Goal: Check status: Check status

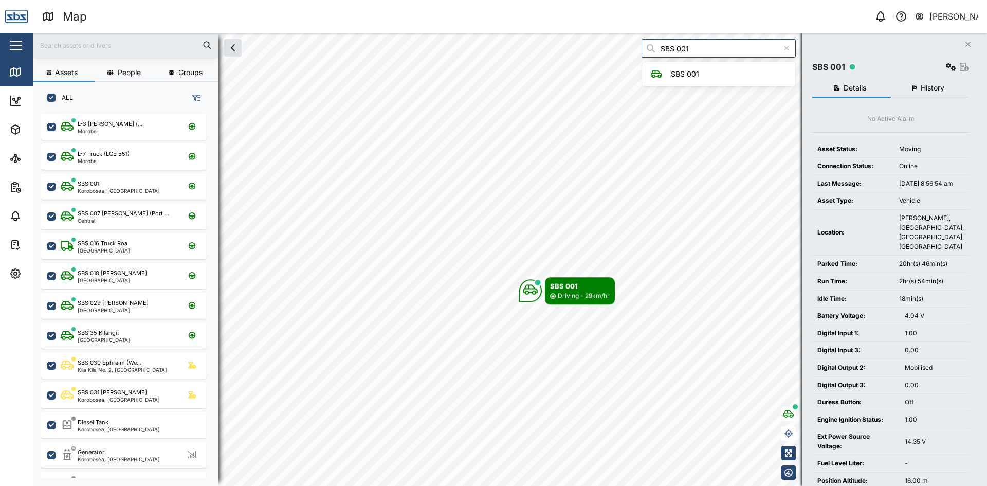
scroll to position [360, 161]
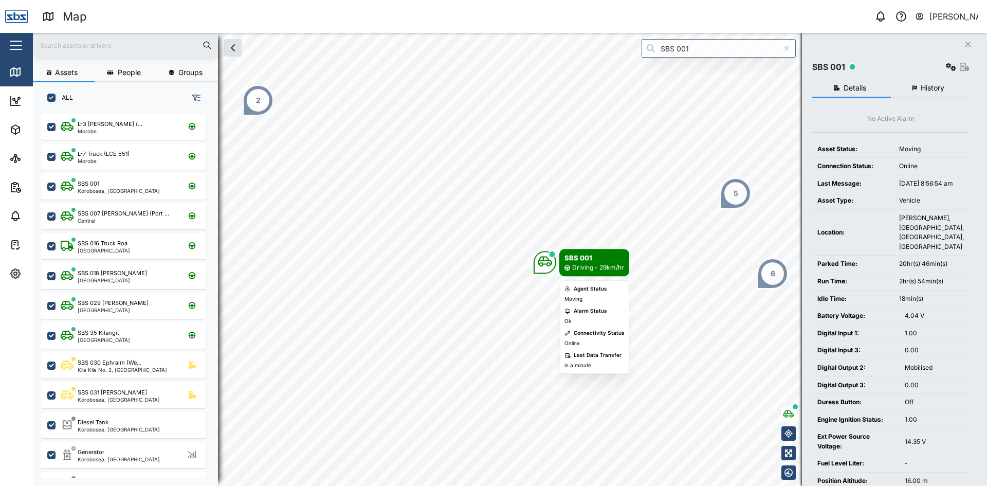
click at [560, 317] on body "Map 0 [PERSON_NAME] Close Map Dashboard Assets ATS Camera Generator Personnel T…" at bounding box center [493, 243] width 987 height 486
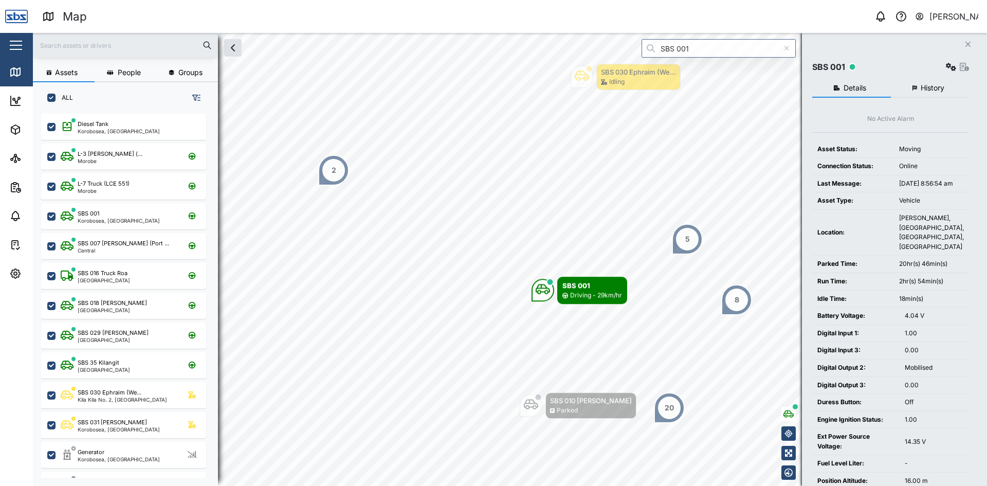
click at [927, 91] on span "History" at bounding box center [933, 87] width 24 height 7
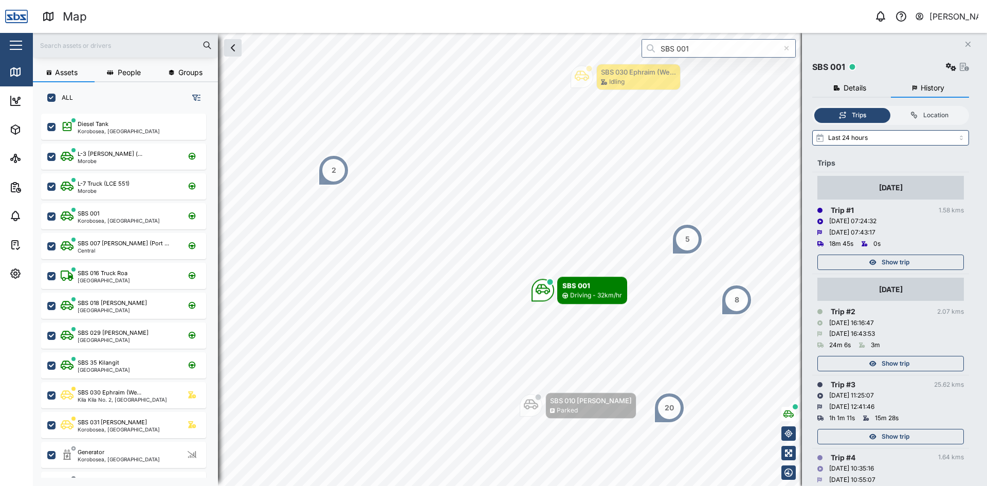
click at [894, 260] on span "Show trip" at bounding box center [896, 262] width 28 height 14
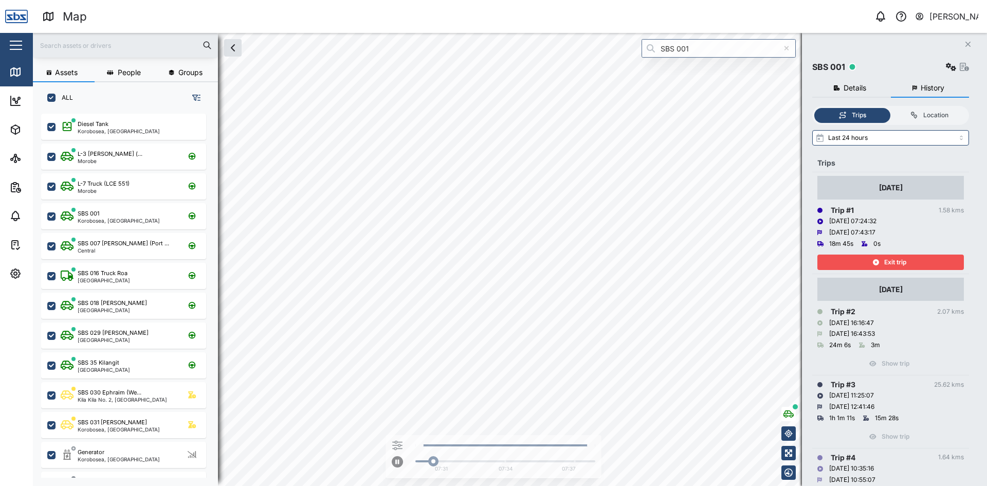
click at [894, 260] on span "Exit trip" at bounding box center [896, 262] width 22 height 14
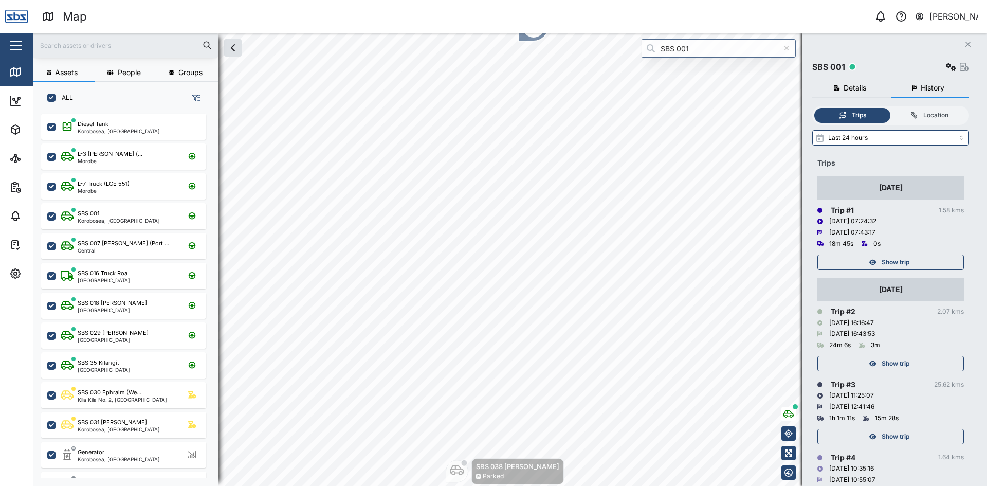
click at [966, 44] on icon "Close" at bounding box center [968, 44] width 6 height 8
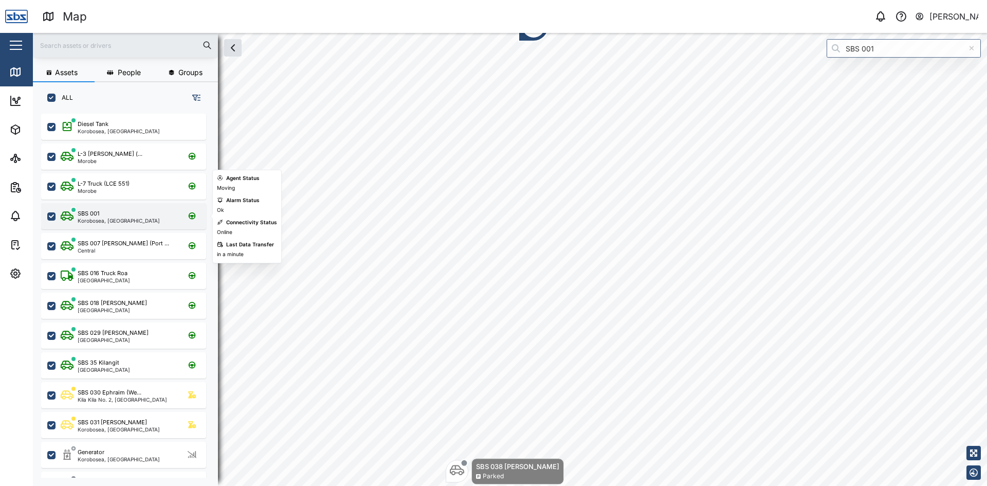
click at [89, 211] on div "SBS 001" at bounding box center [89, 213] width 22 height 9
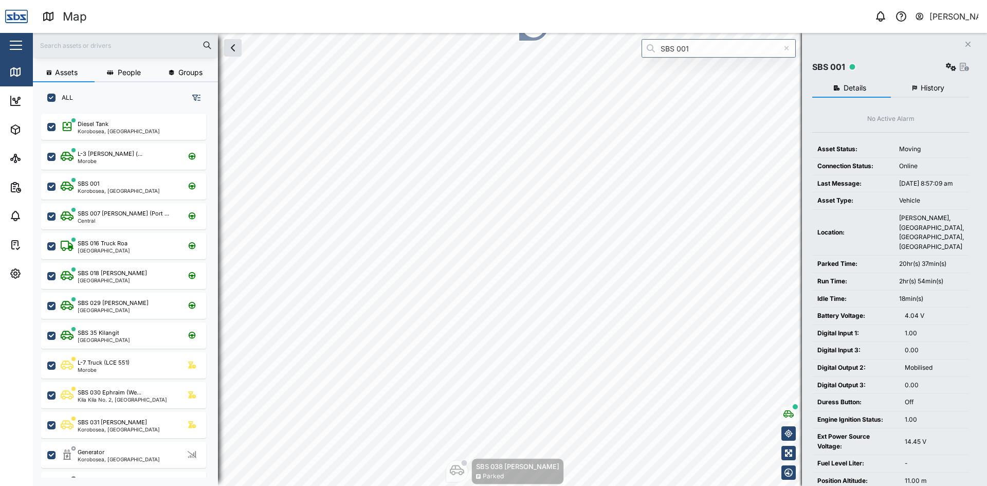
click at [943, 88] on span "History" at bounding box center [933, 87] width 24 height 7
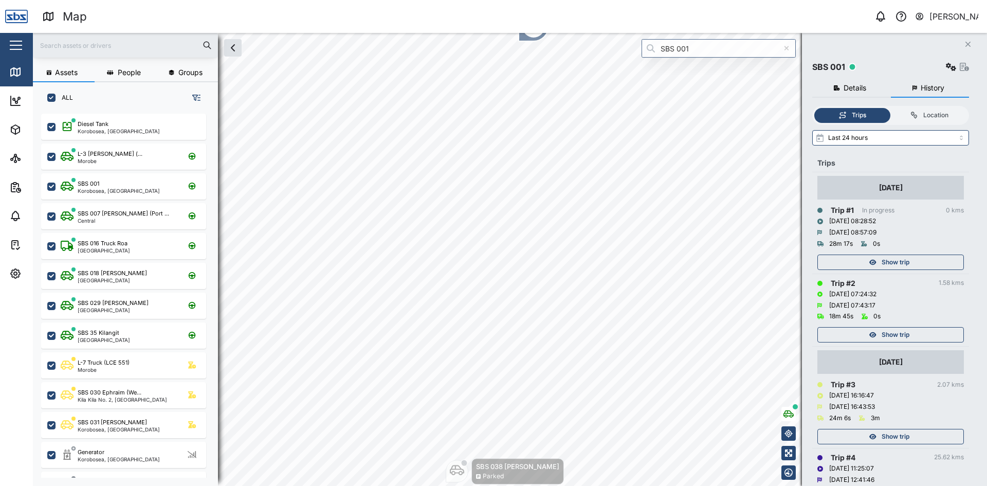
click at [907, 265] on span "Show trip" at bounding box center [896, 262] width 28 height 14
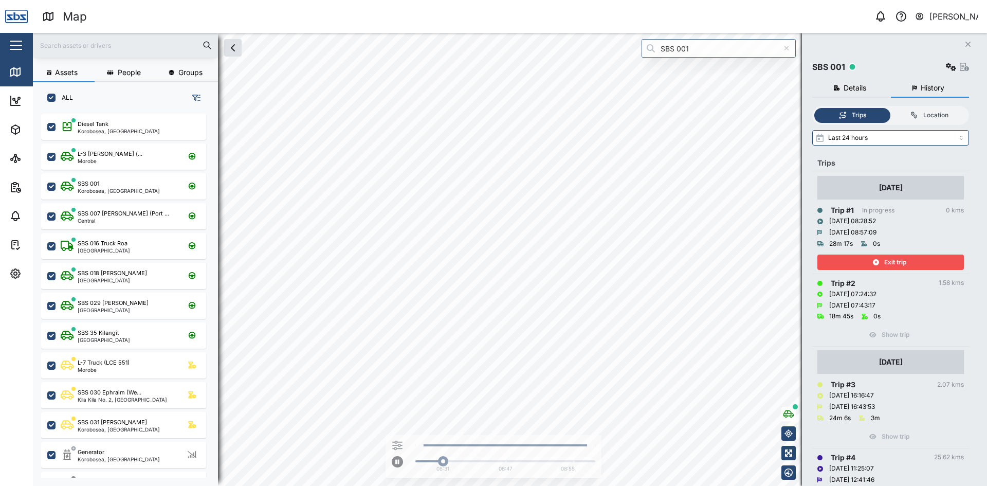
click at [907, 266] on div "Exit trip" at bounding box center [890, 262] width 134 height 14
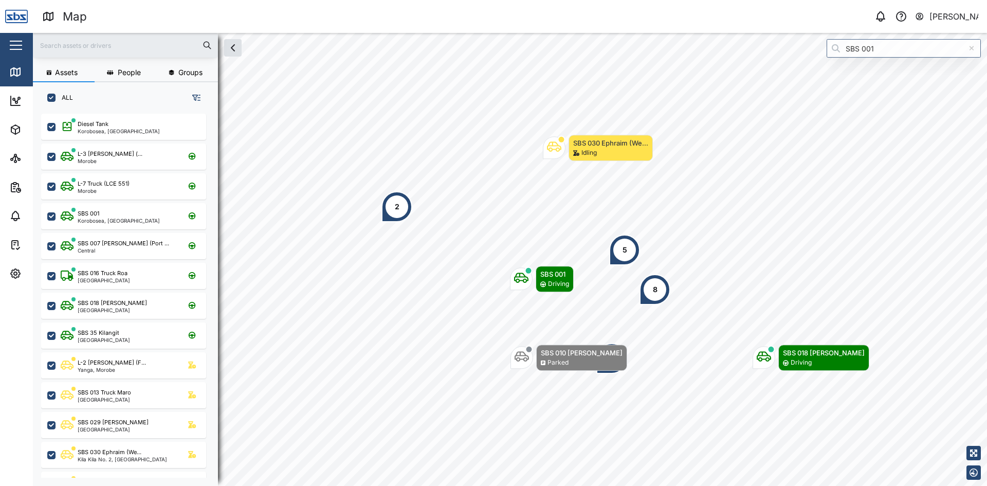
click at [390, 208] on div "2" at bounding box center [397, 206] width 31 height 31
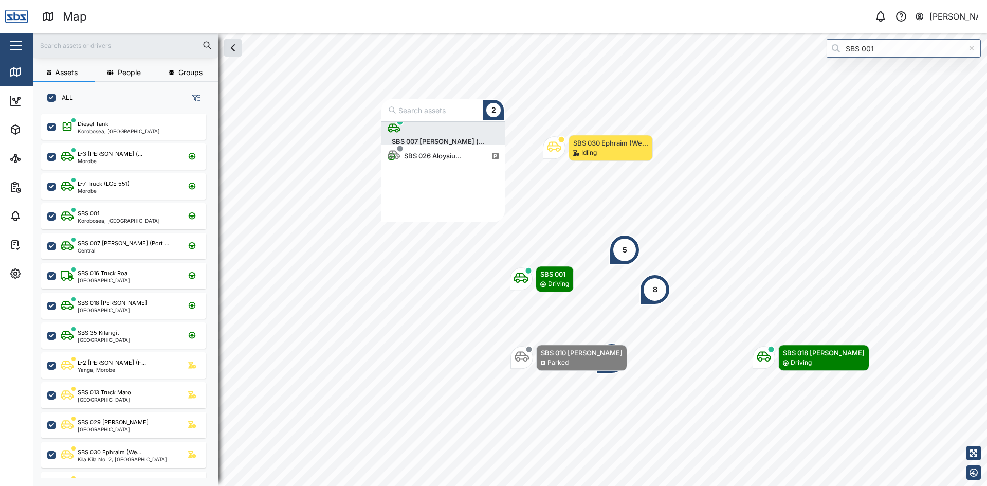
scroll to position [93, 116]
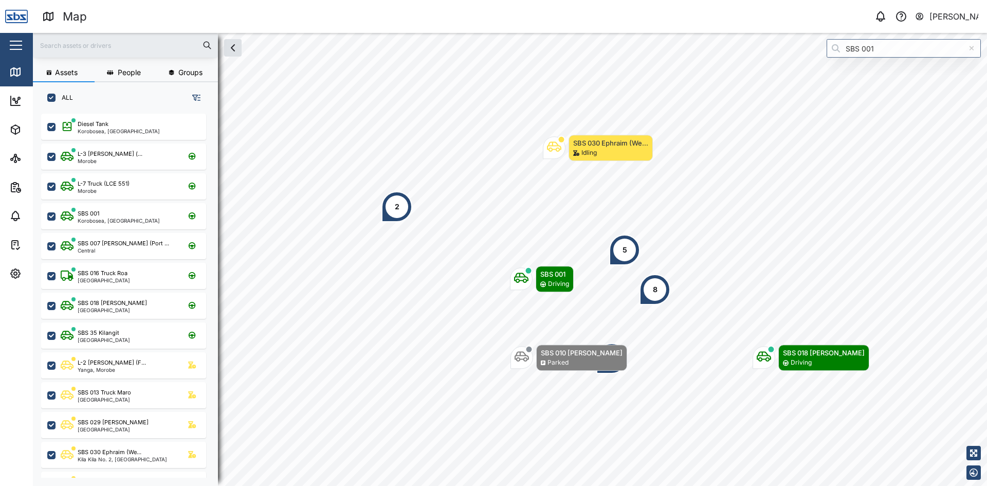
click at [620, 248] on div "5" at bounding box center [624, 250] width 31 height 31
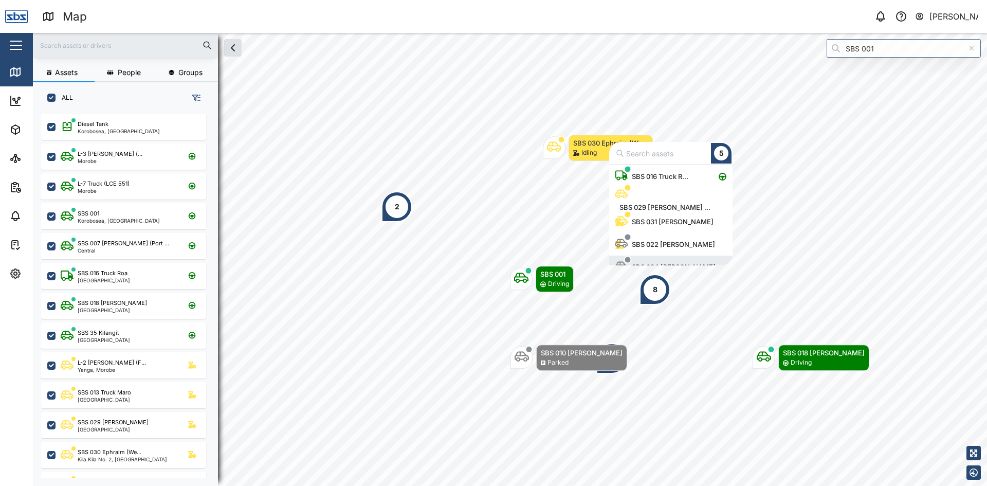
scroll to position [13, 0]
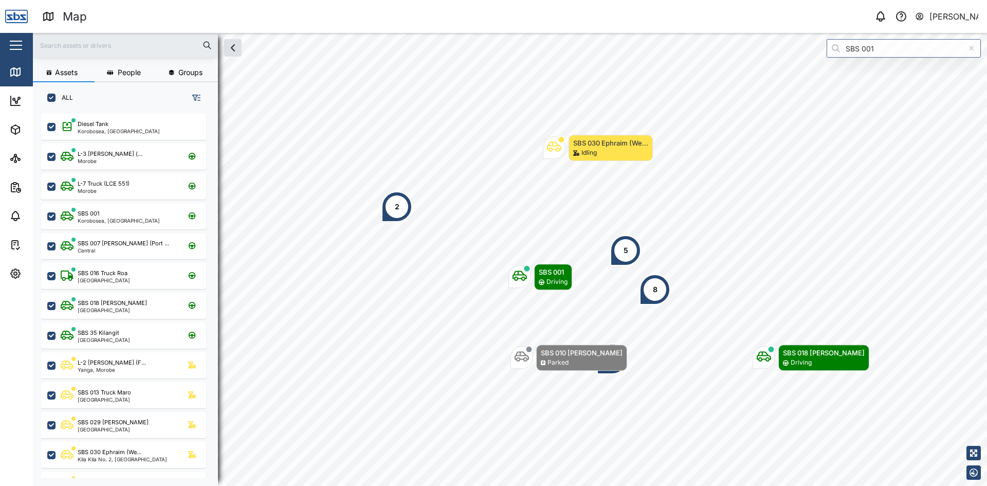
click at [659, 289] on div "8" at bounding box center [655, 289] width 31 height 31
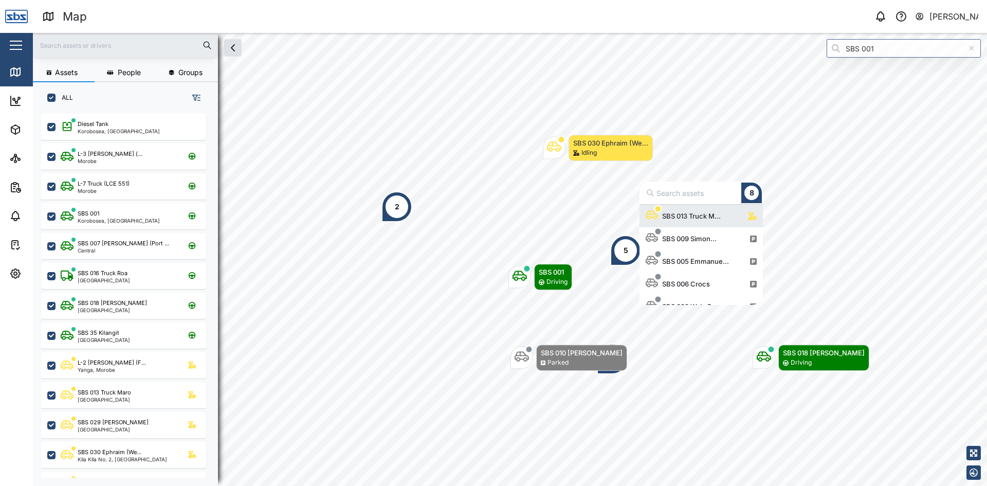
scroll to position [93, 116]
click at [692, 217] on div "SBS 013 Truck M..." at bounding box center [691, 216] width 67 height 10
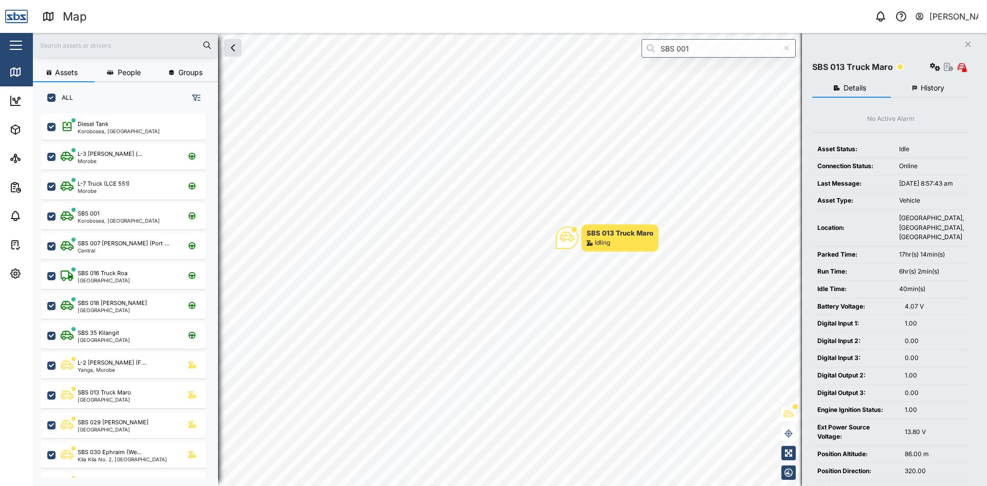
click at [967, 41] on icon "Close" at bounding box center [968, 44] width 6 height 8
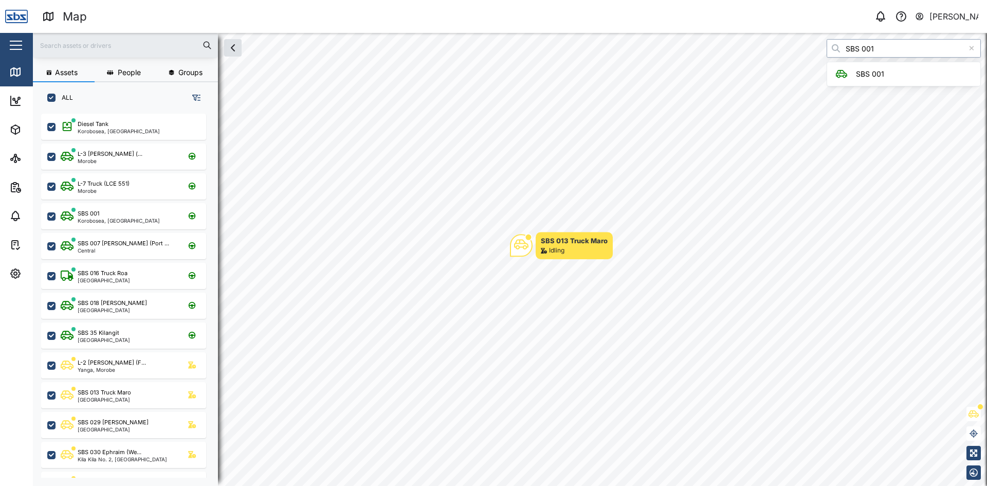
click at [763, 49] on div "Assets People Groups ALL Diesel Tank Korobosea, [GEOGRAPHIC_DATA] L-3 [PERSON_N…" at bounding box center [510, 259] width 955 height 453
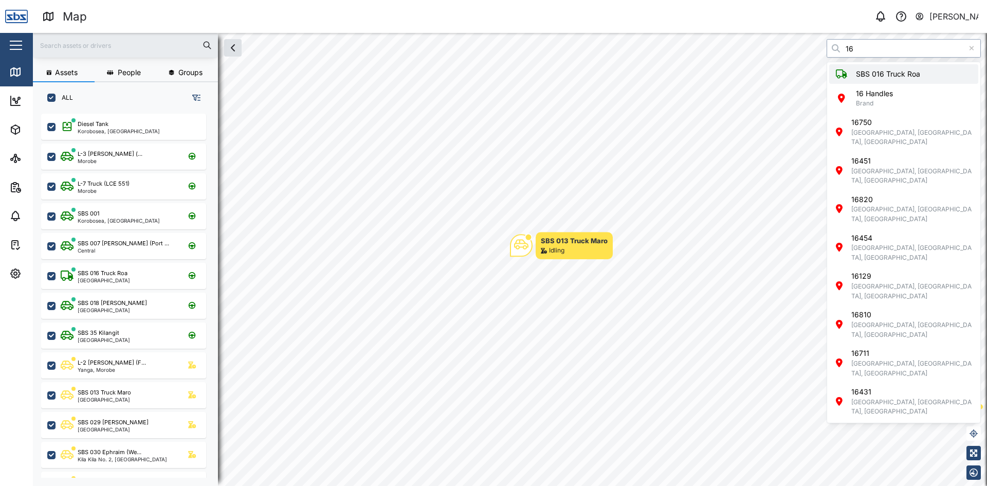
type input "SBS 016 Truck Roa"
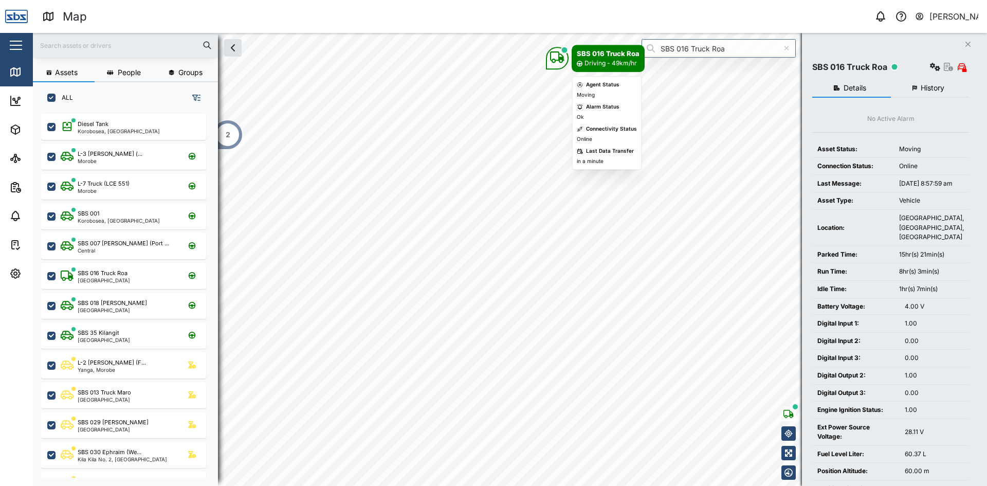
drag, startPoint x: 905, startPoint y: 81, endPoint x: 592, endPoint y: 158, distance: 322.1
click at [591, 148] on body "Map 0 [PERSON_NAME] Close Map Dashboard Assets ATS Camera Generator Personnel T…" at bounding box center [493, 243] width 987 height 486
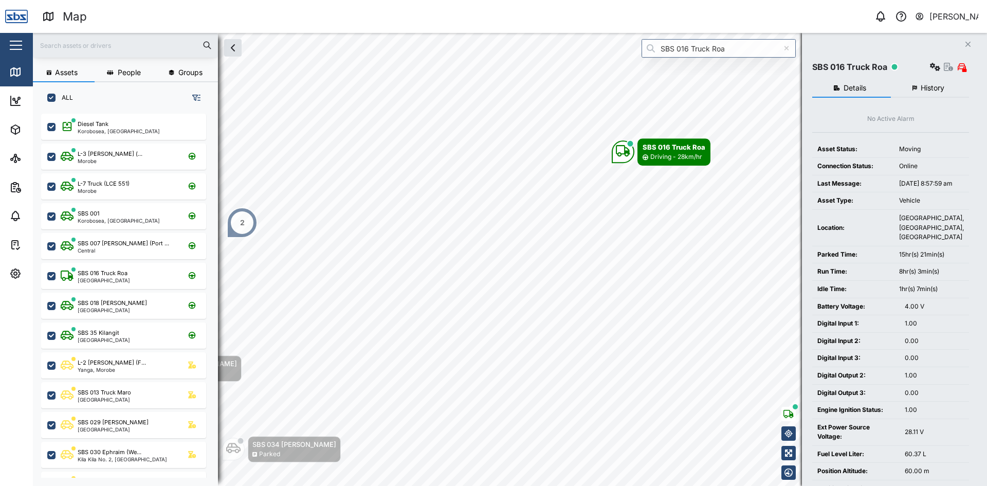
click at [931, 88] on span "History" at bounding box center [933, 87] width 24 height 7
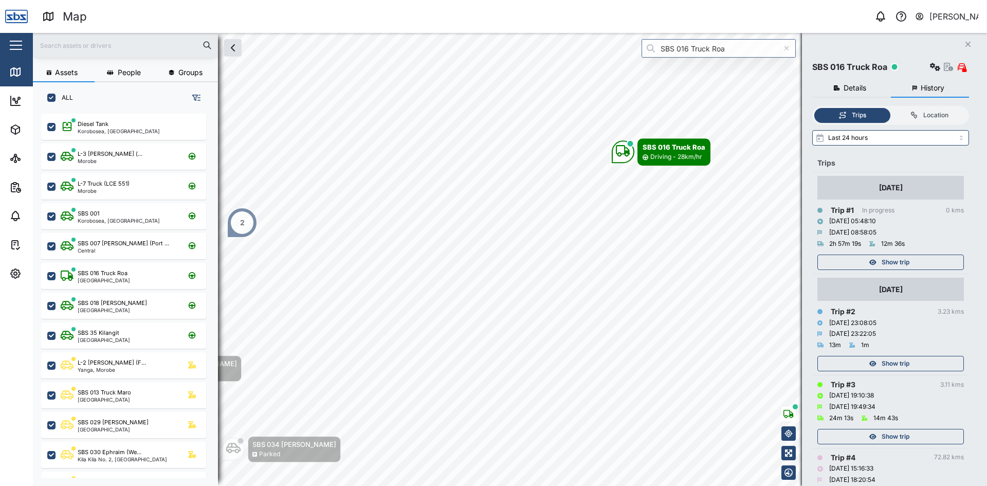
click at [900, 264] on span "Show trip" at bounding box center [896, 262] width 28 height 14
